Goal: Information Seeking & Learning: Learn about a topic

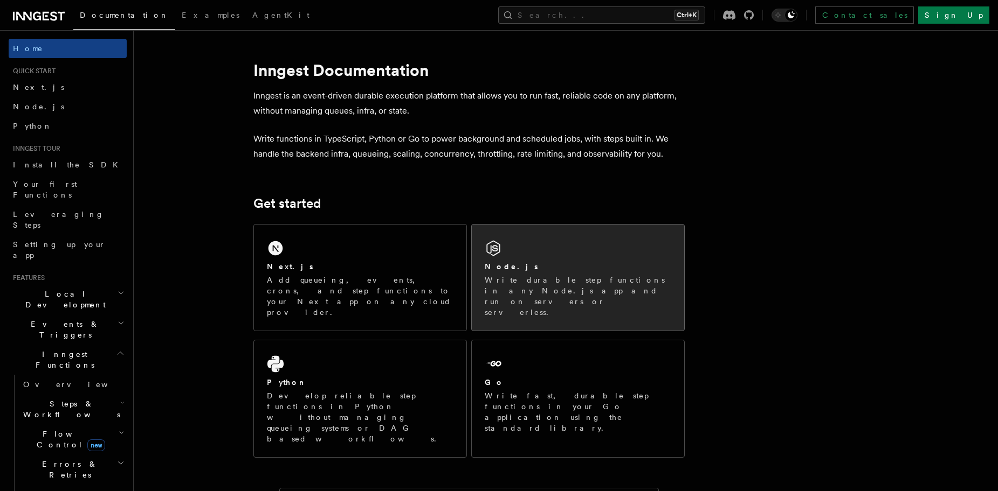
click at [501, 252] on icon at bounding box center [492, 248] width 17 height 17
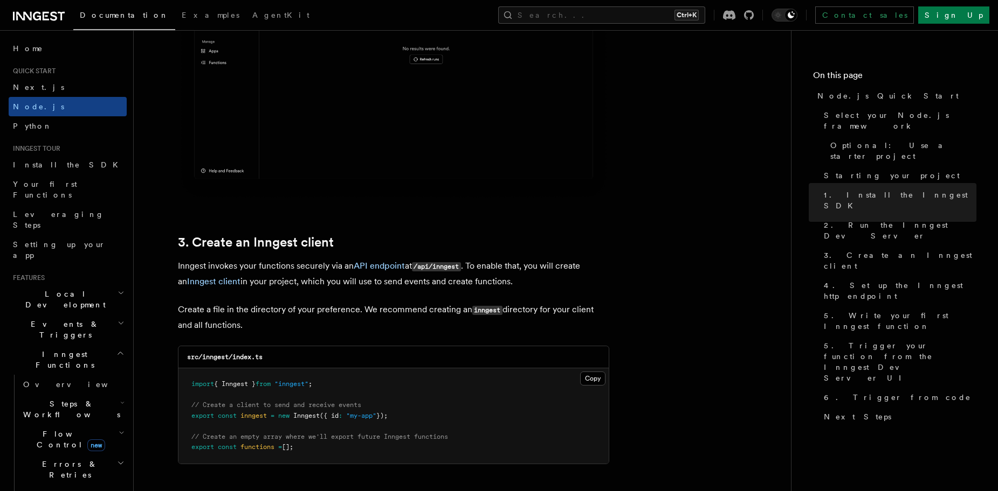
scroll to position [1186, 0]
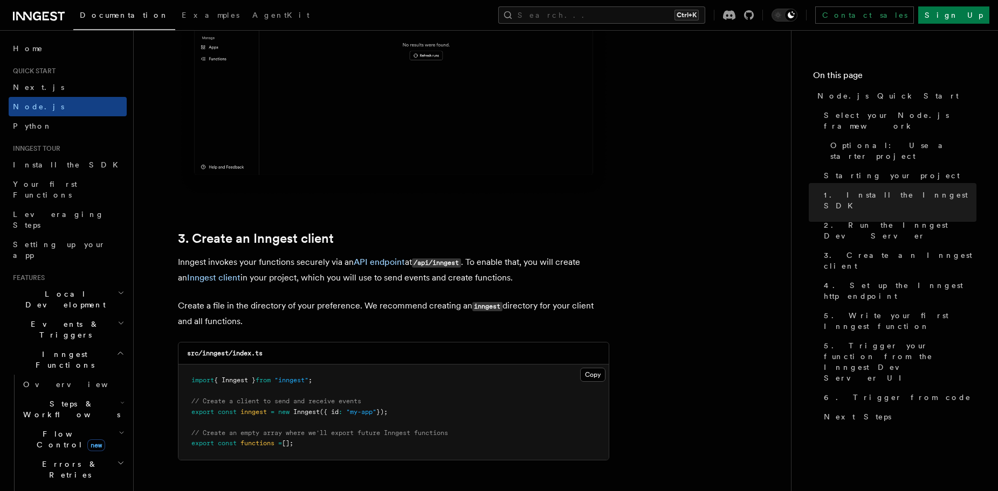
click at [85, 425] on h2 "Flow Control new" at bounding box center [73, 440] width 108 height 30
click at [78, 455] on link "Overview" at bounding box center [78, 464] width 98 height 19
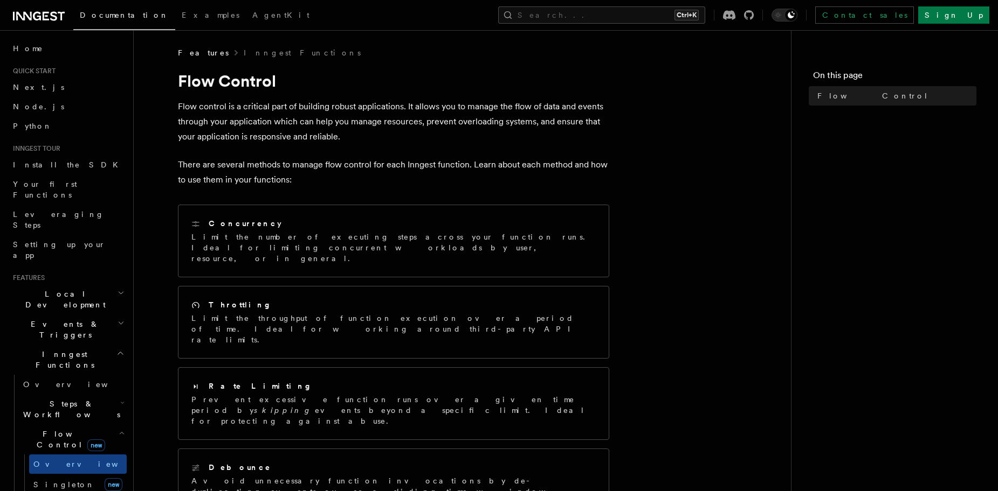
click at [83, 399] on span "Steps & Workflows" at bounding box center [69, 410] width 101 height 22
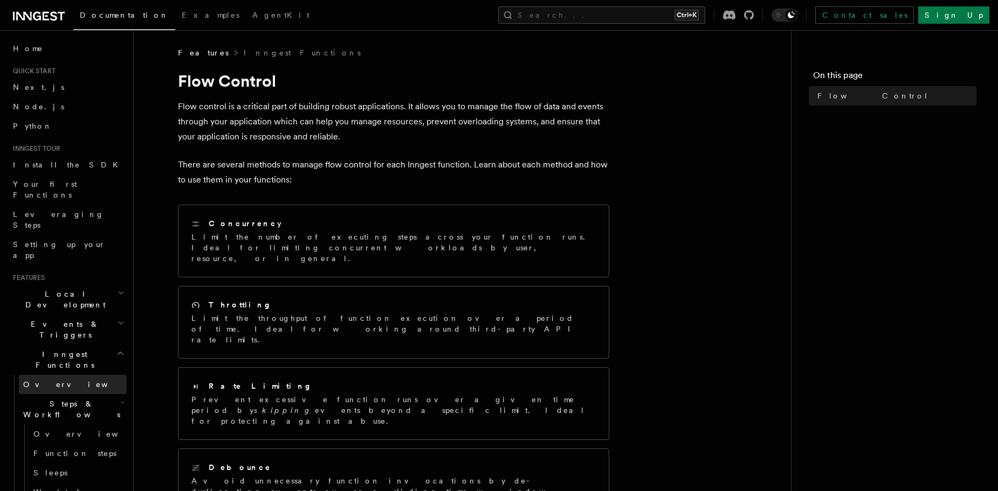
click at [79, 375] on link "Overview" at bounding box center [73, 384] width 108 height 19
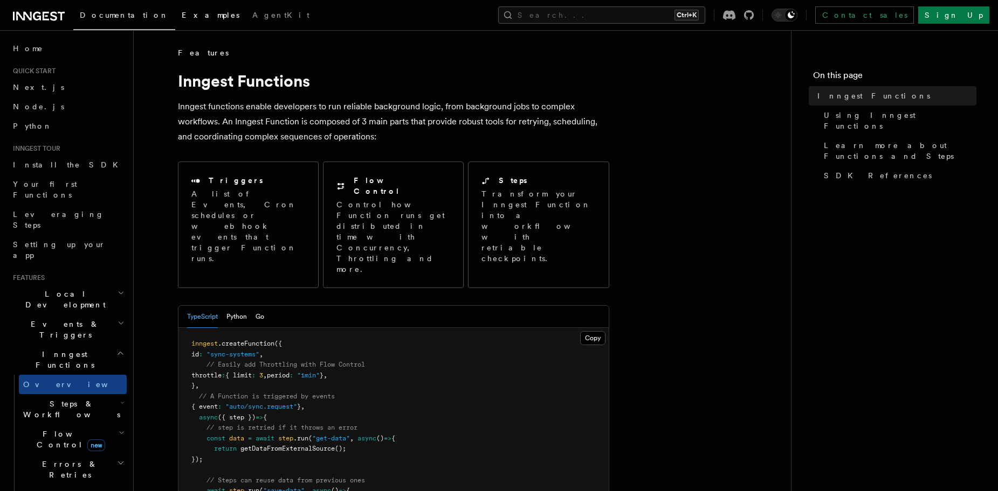
click at [178, 18] on link "Examples" at bounding box center [210, 16] width 71 height 26
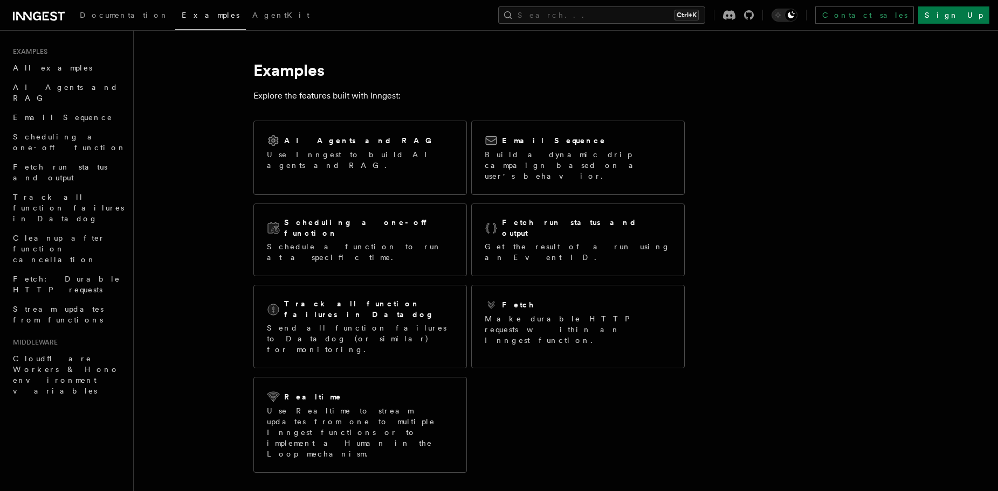
click at [44, 17] on icon at bounding box center [39, 16] width 52 height 13
